Goal: Task Accomplishment & Management: Use online tool/utility

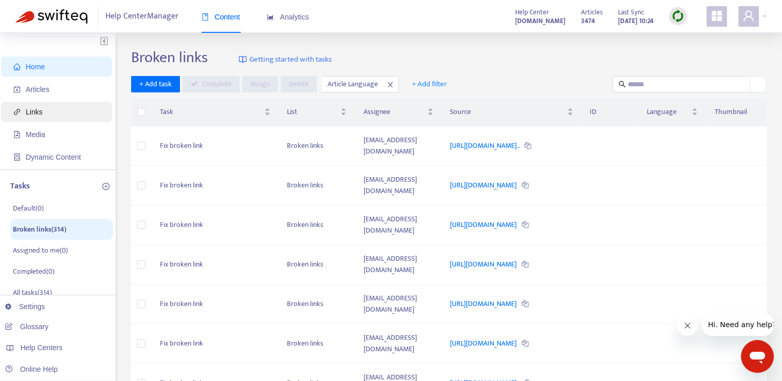
click at [39, 108] on span "Links" at bounding box center [34, 112] width 17 height 8
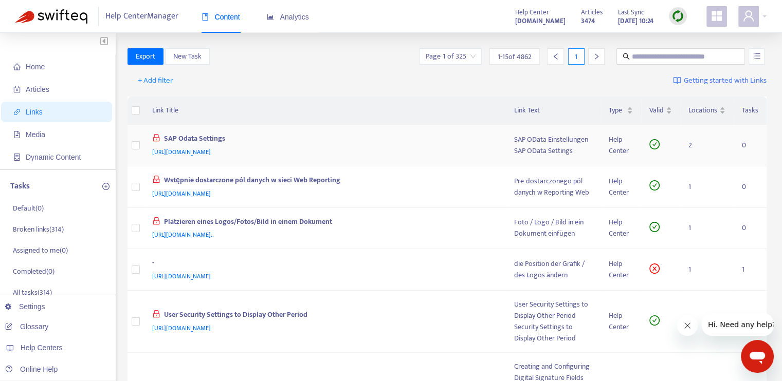
click at [211, 153] on span "[URL][DOMAIN_NAME]" at bounding box center [181, 152] width 59 height 10
click at [46, 161] on span "Dynamic Content" at bounding box center [53, 157] width 55 height 8
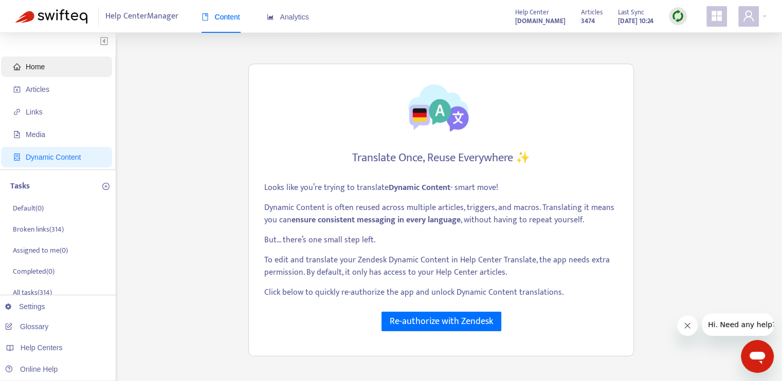
click at [63, 69] on span "Home" at bounding box center [58, 67] width 90 height 21
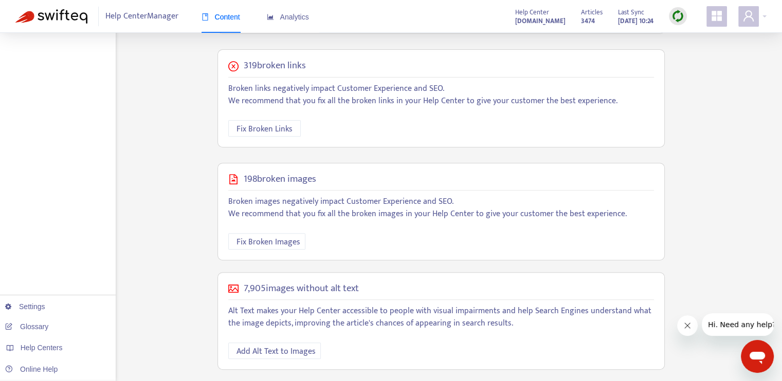
scroll to position [362, 0]
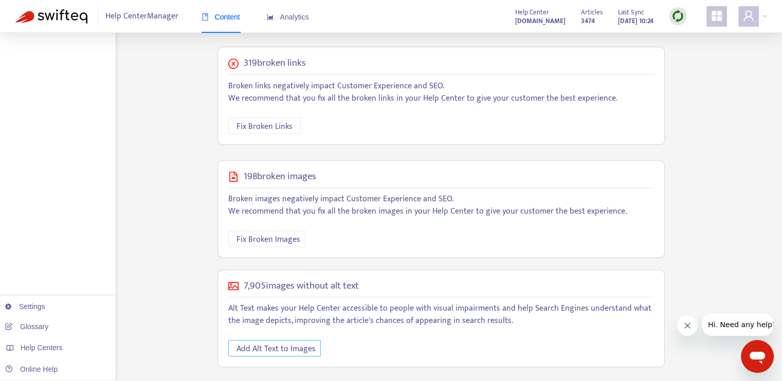
click at [286, 344] on span "Add Alt Text to Images" at bounding box center [275, 349] width 79 height 13
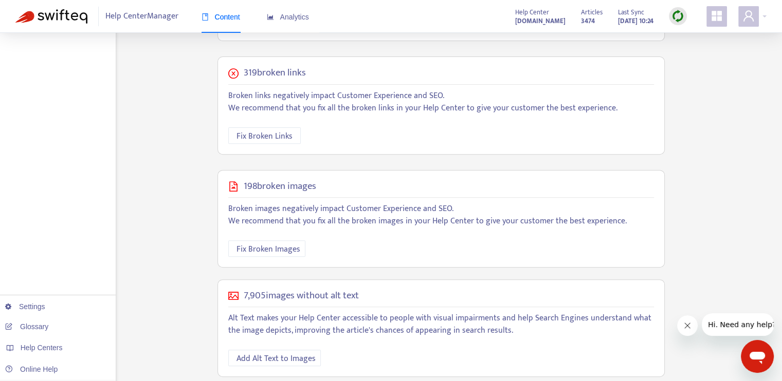
scroll to position [362, 0]
